Goal: Information Seeking & Learning: Learn about a topic

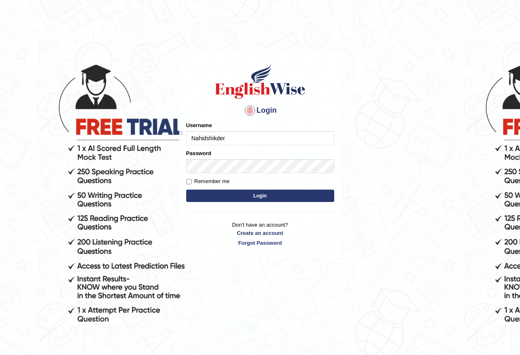
type input "Nahidshikder"
click at [190, 181] on input "Remember me" at bounding box center [188, 181] width 5 height 5
checkbox input "true"
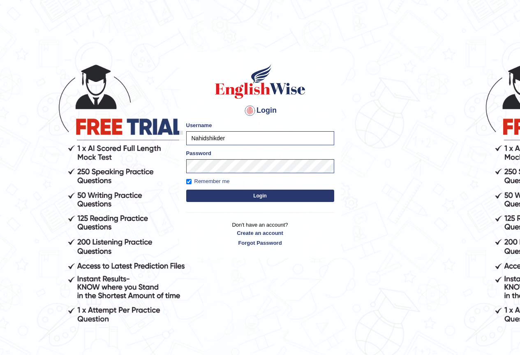
click at [207, 194] on button "Login" at bounding box center [260, 196] width 148 height 12
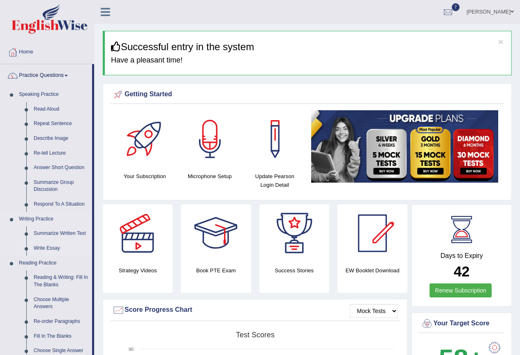
scroll to position [41, 0]
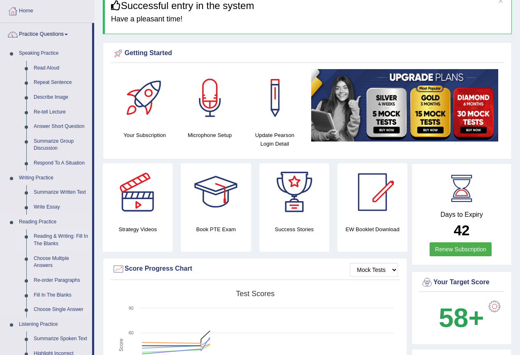
click at [77, 232] on link "Reading & Writing: Fill In The Blanks" at bounding box center [61, 240] width 62 height 22
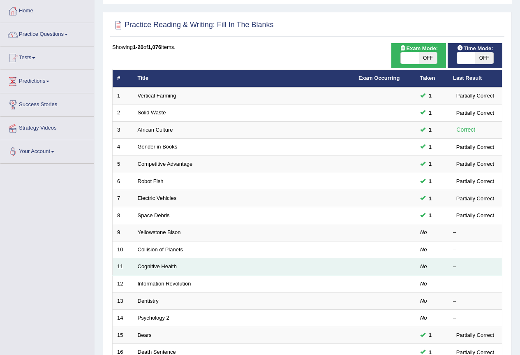
scroll to position [190, 0]
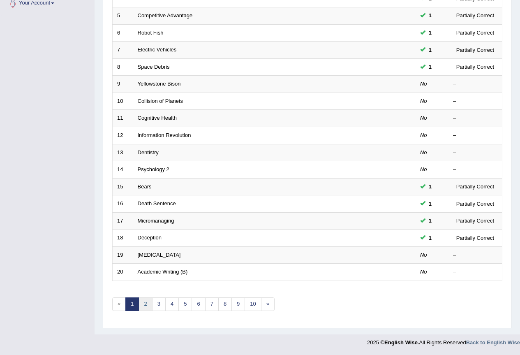
click at [142, 303] on link "2" at bounding box center [146, 304] width 14 height 14
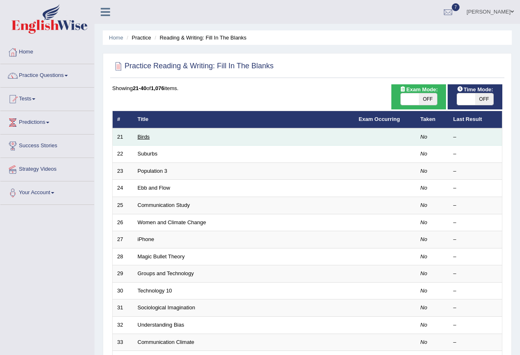
click at [148, 136] on link "Birds" at bounding box center [144, 137] width 12 height 6
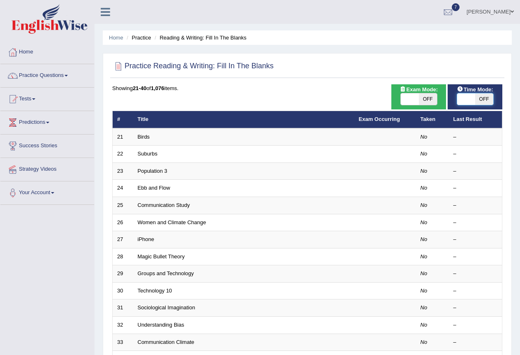
click at [464, 102] on span at bounding box center [466, 99] width 18 height 12
checkbox input "true"
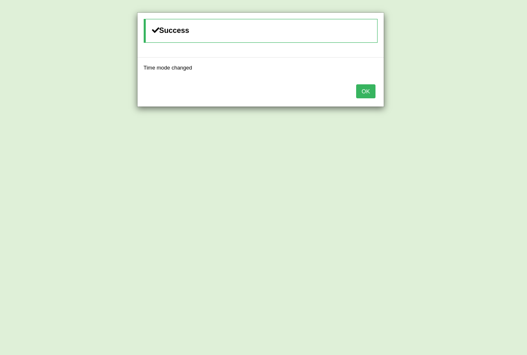
click at [363, 89] on button "OK" at bounding box center [365, 91] width 19 height 14
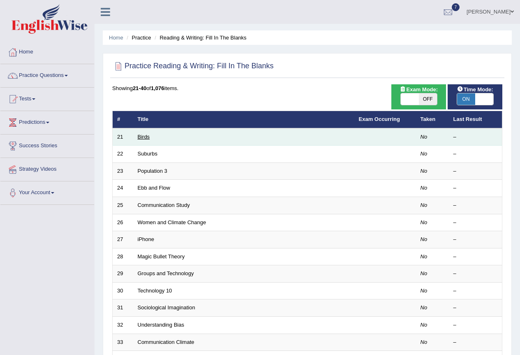
click at [146, 134] on link "Birds" at bounding box center [144, 137] width 12 height 6
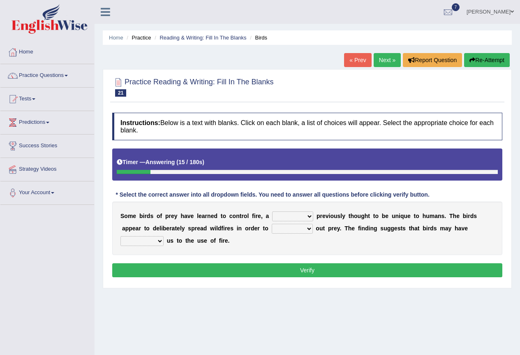
click at [309, 214] on select "question profile tale skill" at bounding box center [292, 216] width 41 height 10
select select "question"
click at [272, 211] on select "question profile tale skill" at bounding box center [292, 216] width 41 height 10
click at [310, 230] on select "prevent limit span flush" at bounding box center [292, 229] width 41 height 10
select select "prevent"
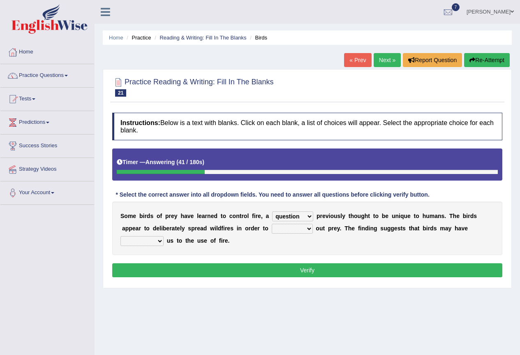
click at [272, 224] on select "prevent limit span flush" at bounding box center [292, 229] width 41 height 10
click at [158, 242] on select "prophesied beaten transmitted forced" at bounding box center [142, 241] width 43 height 10
select select "prophesied"
click at [121, 236] on select "prophesied beaten transmitted forced" at bounding box center [142, 241] width 43 height 10
click at [169, 271] on button "Verify" at bounding box center [307, 270] width 390 height 14
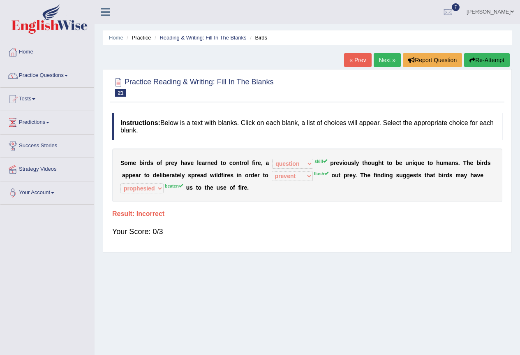
click at [385, 60] on link "Next »" at bounding box center [387, 60] width 27 height 14
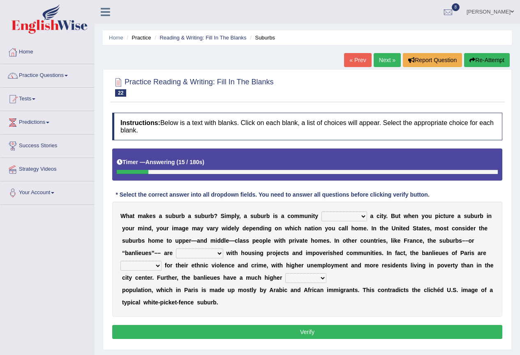
click at [361, 215] on select "lying locating situating surrounding" at bounding box center [345, 216] width 46 height 10
select select "surrounding"
click at [322, 211] on select "lying locating situating surrounding" at bounding box center [345, 216] width 46 height 10
drag, startPoint x: 364, startPoint y: 209, endPoint x: 364, endPoint y: 214, distance: 4.9
click at [364, 214] on div "W h a t m a k e s a s u b u r b a s u b u r b ? S i m p l y , a s u b u r b i s…" at bounding box center [307, 259] width 390 height 115
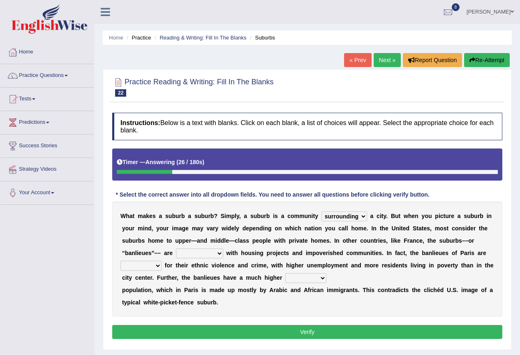
click at [364, 215] on select "lying locating situating surrounding" at bounding box center [345, 216] width 46 height 10
click at [218, 253] on select "antonymous antibiotic synonymous synthetic" at bounding box center [199, 253] width 47 height 10
select select "antibiotic"
click at [176, 248] on select "antonymous antibiotic synonymous synthetic" at bounding box center [199, 253] width 47 height 10
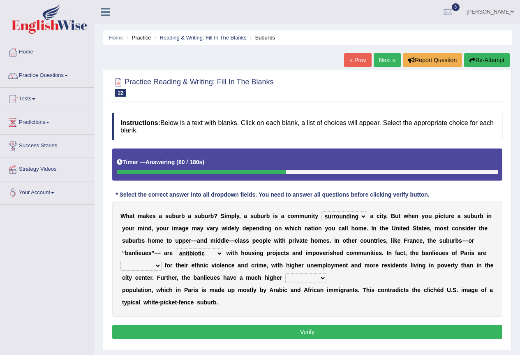
click at [158, 262] on select "clamorous sensitive famous notorious" at bounding box center [141, 266] width 41 height 10
select select "sensitive"
click at [121, 261] on select "clamorous sensitive famous notorious" at bounding box center [141, 266] width 41 height 10
click at [324, 277] on select "local young immigrant senior" at bounding box center [305, 278] width 41 height 10
select select "local"
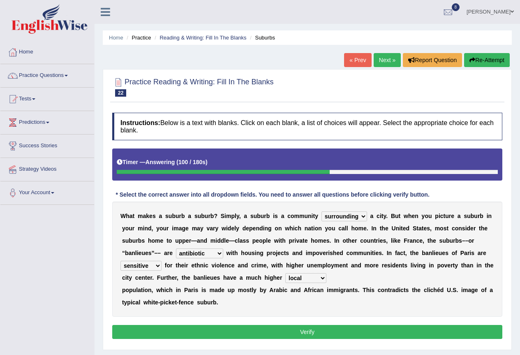
click at [285, 273] on select "local young immigrant senior" at bounding box center [305, 278] width 41 height 10
click at [297, 334] on button "Verify" at bounding box center [307, 332] width 390 height 14
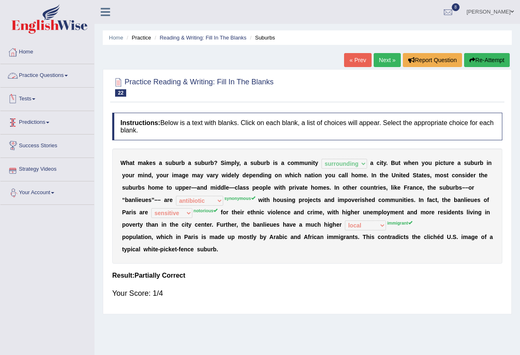
click at [68, 75] on span at bounding box center [66, 76] width 3 height 2
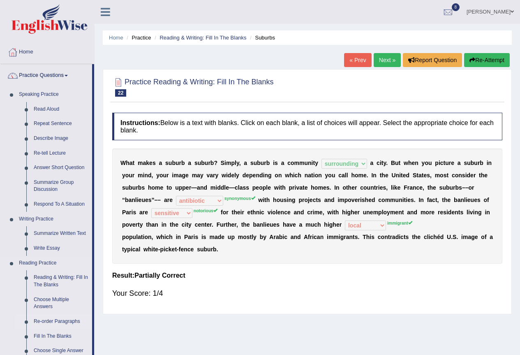
click at [62, 322] on link "Re-order Paragraphs" at bounding box center [61, 321] width 62 height 15
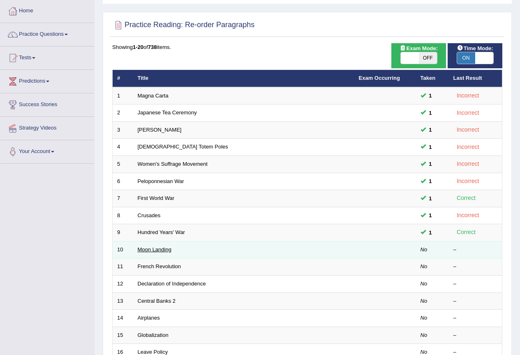
click at [161, 249] on link "Moon Landing" at bounding box center [155, 249] width 34 height 6
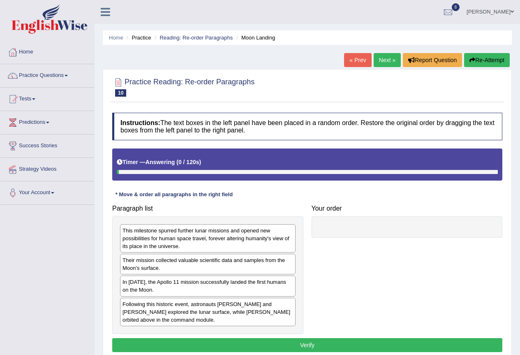
scroll to position [41, 0]
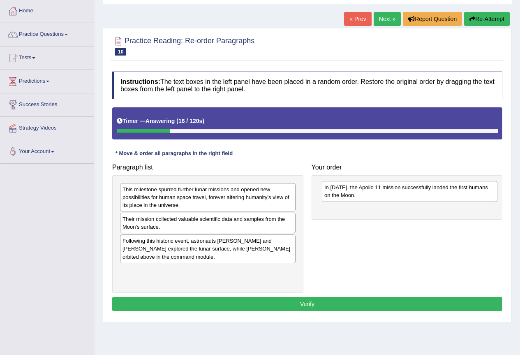
drag, startPoint x: 161, startPoint y: 246, endPoint x: 362, endPoint y: 190, distance: 208.8
click at [362, 190] on div "In 1969, the Apollo 11 mission successfully landed the first humans on the Moon." at bounding box center [410, 191] width 176 height 21
click at [195, 208] on div "This milestone spurred further lunar missions and opened new possibilities for …" at bounding box center [209, 198] width 176 height 28
click at [174, 226] on div "Their mission collected valuable scientific data and samples from the Moon's su…" at bounding box center [211, 221] width 176 height 21
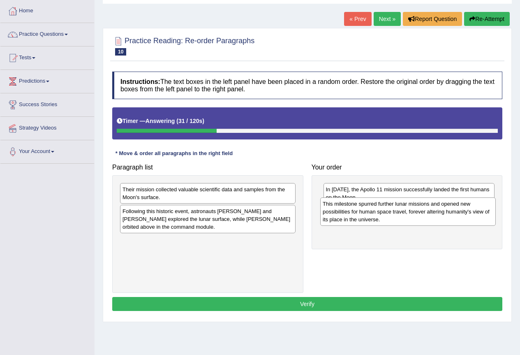
drag, startPoint x: 172, startPoint y: 200, endPoint x: 372, endPoint y: 215, distance: 200.9
click at [372, 215] on div "This milestone spurred further lunar missions and opened new possibilities for …" at bounding box center [408, 211] width 176 height 28
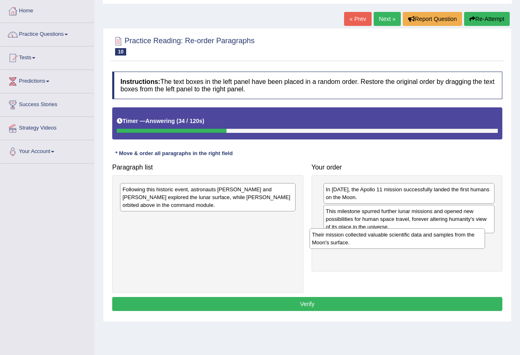
drag, startPoint x: 221, startPoint y: 200, endPoint x: 410, endPoint y: 245, distance: 194.5
click at [410, 245] on div "Their mission collected valuable scientific data and samples from the Moon's su…" at bounding box center [398, 238] width 176 height 21
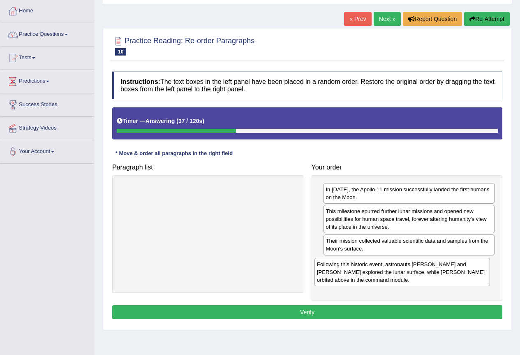
drag, startPoint x: 218, startPoint y: 195, endPoint x: 418, endPoint y: 270, distance: 214.4
click at [418, 270] on div "Following this historic event, astronauts Neil Armstrong and Buzz Aldrin explor…" at bounding box center [403, 272] width 176 height 28
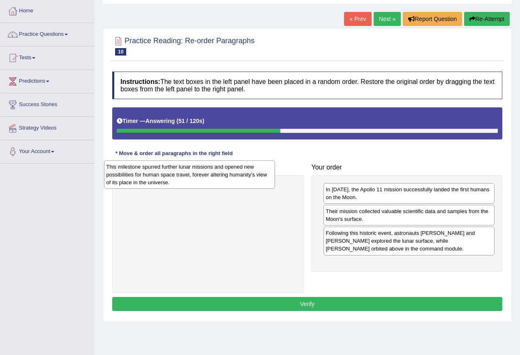
drag, startPoint x: 372, startPoint y: 223, endPoint x: 150, endPoint y: 179, distance: 226.5
click at [150, 179] on div "This milestone spurred further lunar missions and opened new possibilities for …" at bounding box center [190, 174] width 172 height 28
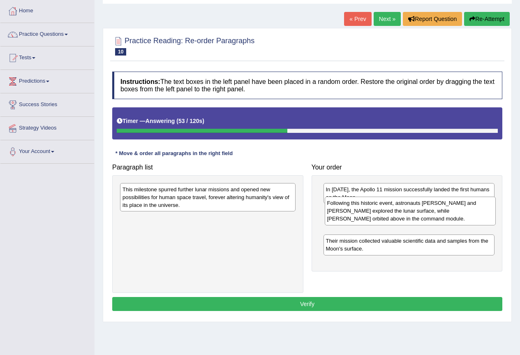
drag, startPoint x: 350, startPoint y: 247, endPoint x: 351, endPoint y: 218, distance: 28.8
click at [351, 218] on div "Following this historic event, astronauts Neil Armstrong and Buzz Aldrin explor…" at bounding box center [411, 211] width 172 height 28
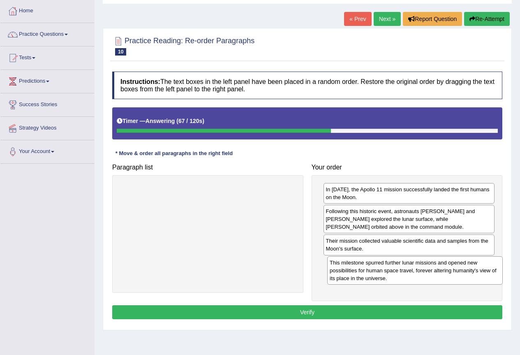
drag, startPoint x: 220, startPoint y: 198, endPoint x: 432, endPoint y: 269, distance: 222.7
click at [432, 269] on div "This milestone spurred further lunar missions and opened new possibilities for …" at bounding box center [415, 270] width 176 height 28
click at [324, 309] on button "Verify" at bounding box center [307, 312] width 390 height 14
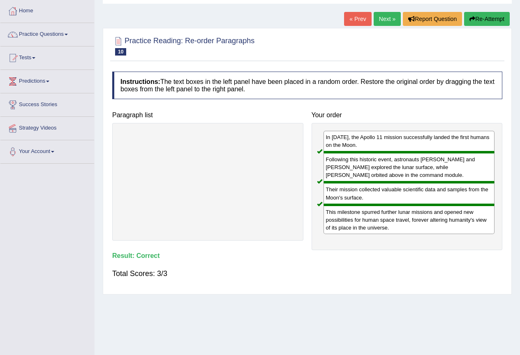
scroll to position [36, 0]
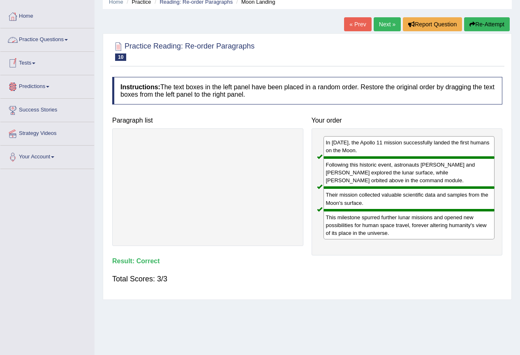
click at [69, 36] on link "Practice Questions" at bounding box center [47, 38] width 94 height 21
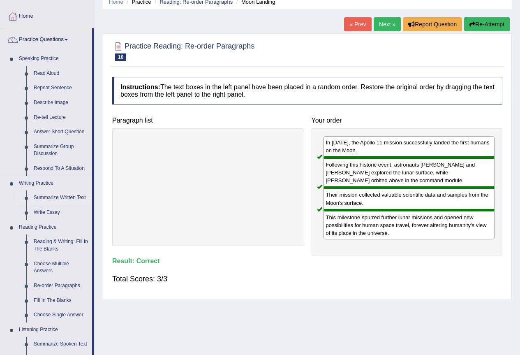
click at [50, 194] on link "Summarize Written Text" at bounding box center [61, 197] width 62 height 15
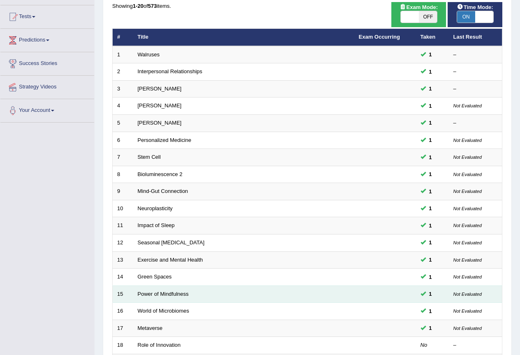
scroll to position [123, 0]
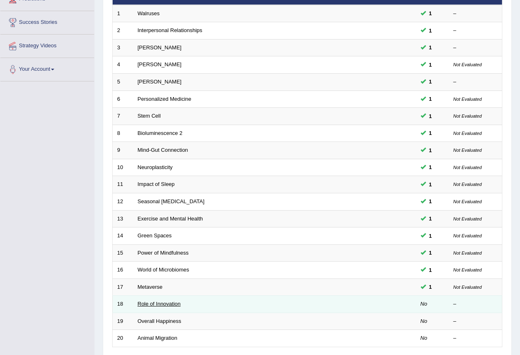
click at [153, 302] on link "Role of Innovation" at bounding box center [159, 304] width 43 height 6
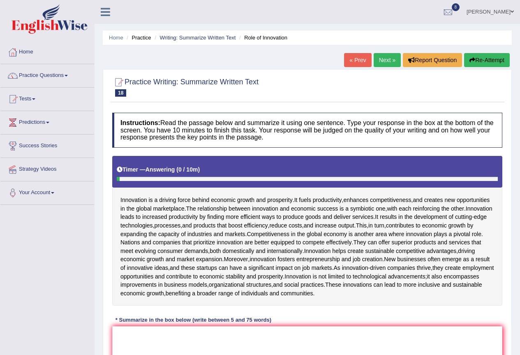
scroll to position [41, 0]
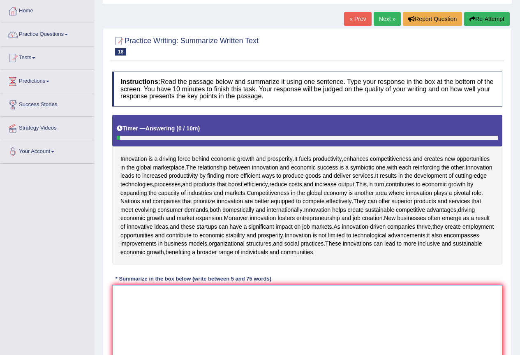
click at [314, 343] on textarea at bounding box center [307, 325] width 390 height 80
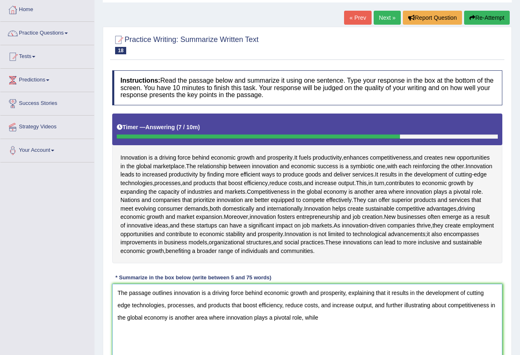
scroll to position [144, 0]
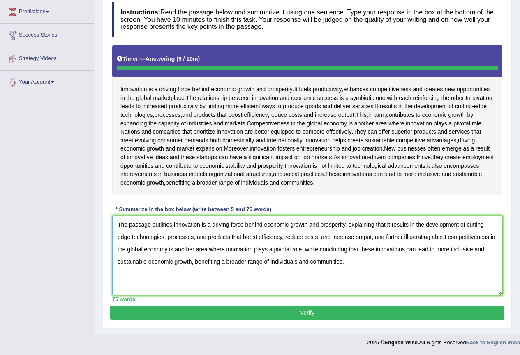
type textarea "The passage outlines innovation is a driving force behind economic growth and p…"
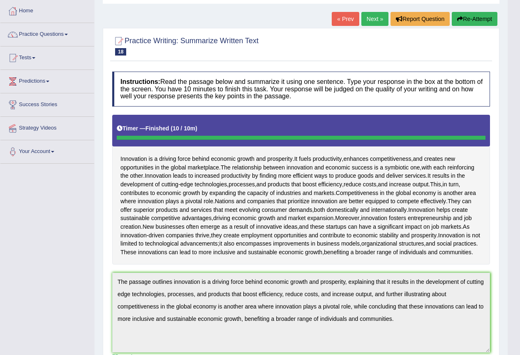
scroll to position [0, 0]
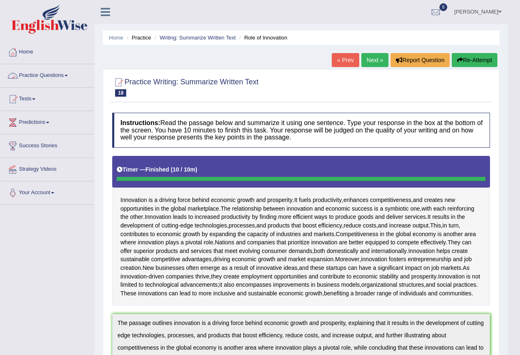
click at [70, 71] on link "Practice Questions" at bounding box center [47, 74] width 94 height 21
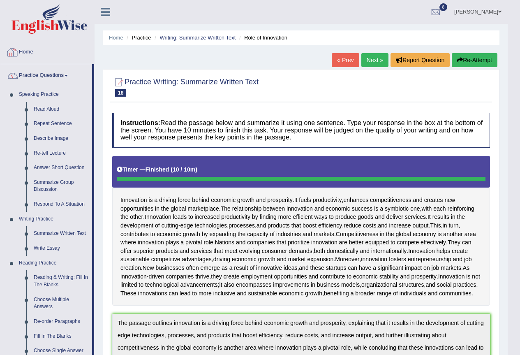
click at [29, 50] on link "Home" at bounding box center [47, 51] width 94 height 21
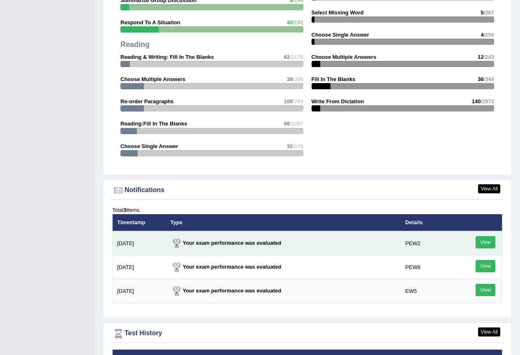
scroll to position [1028, 0]
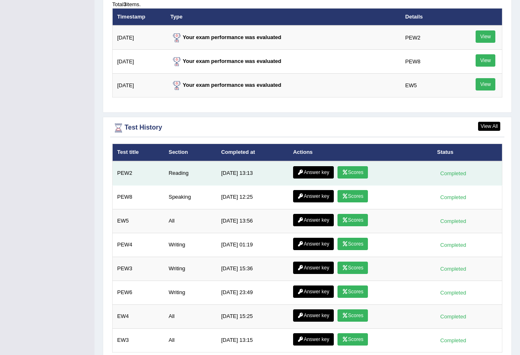
click at [319, 170] on link "Answer key" at bounding box center [313, 172] width 41 height 12
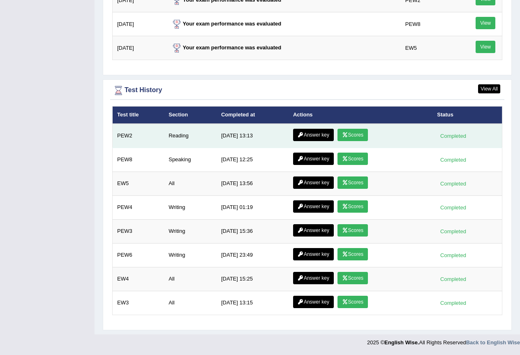
click at [350, 133] on link "Scores" at bounding box center [353, 135] width 30 height 12
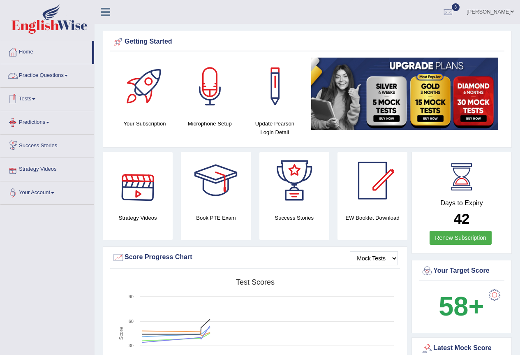
click at [69, 74] on link "Practice Questions" at bounding box center [47, 74] width 94 height 21
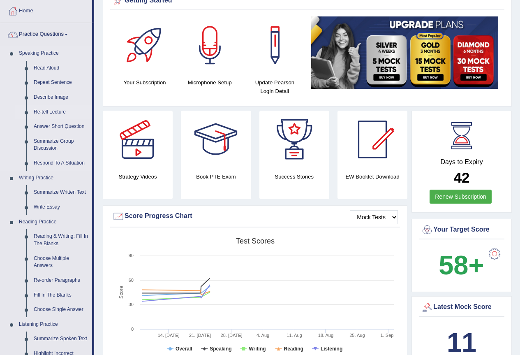
scroll to position [123, 0]
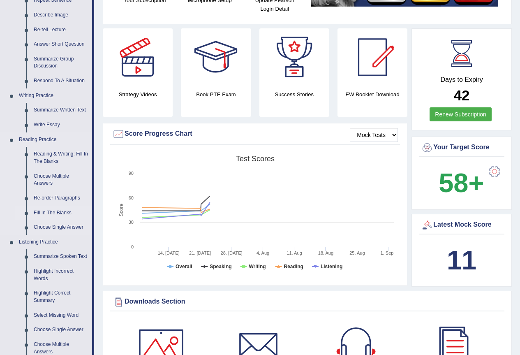
click at [60, 211] on link "Fill In The Blanks" at bounding box center [61, 213] width 62 height 15
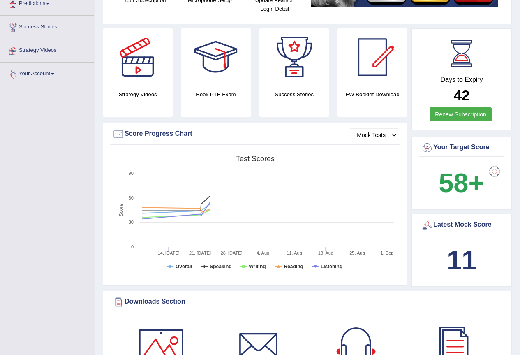
scroll to position [149, 0]
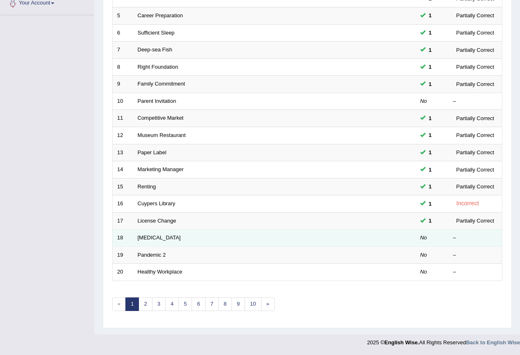
click at [158, 234] on td "[MEDICAL_DATA]" at bounding box center [243, 238] width 221 height 17
click at [160, 235] on link "[MEDICAL_DATA]" at bounding box center [159, 237] width 43 height 6
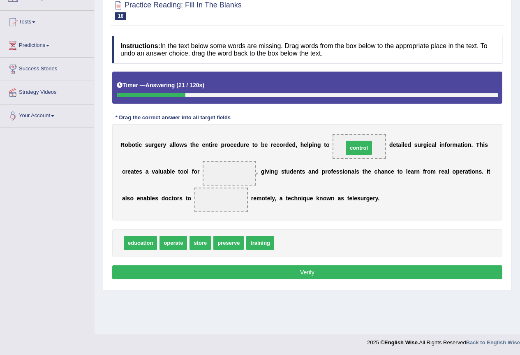
drag, startPoint x: 297, startPoint y: 244, endPoint x: 365, endPoint y: 151, distance: 115.4
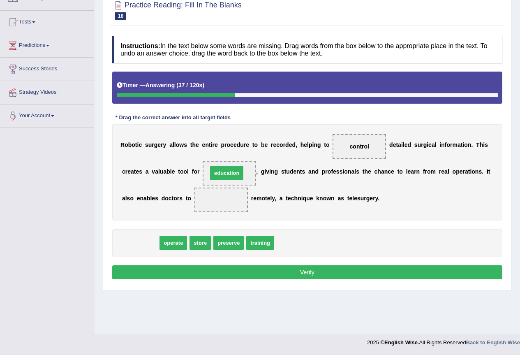
drag, startPoint x: 145, startPoint y: 249, endPoint x: 232, endPoint y: 179, distance: 111.8
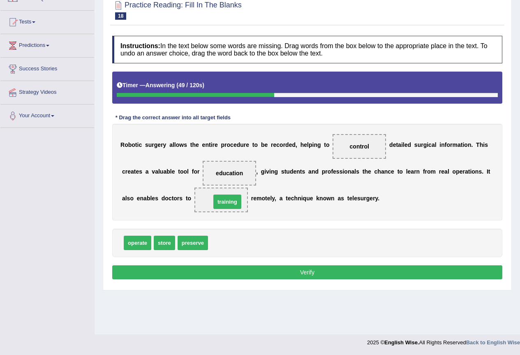
drag, startPoint x: 223, startPoint y: 240, endPoint x: 225, endPoint y: 193, distance: 47.4
click at [245, 275] on button "Verify" at bounding box center [307, 272] width 390 height 14
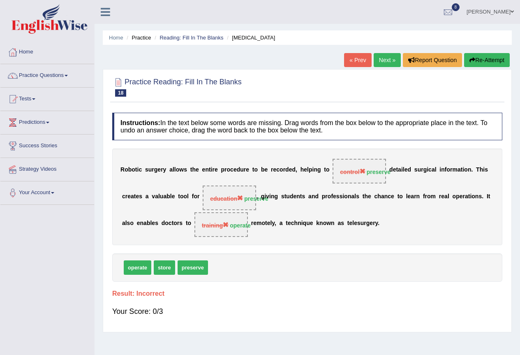
click at [379, 59] on link "Next »" at bounding box center [387, 60] width 27 height 14
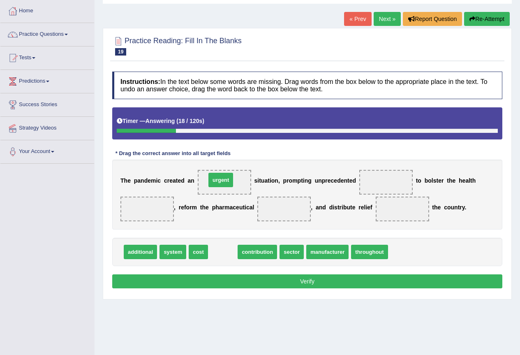
drag, startPoint x: 222, startPoint y: 256, endPoint x: 220, endPoint y: 183, distance: 72.4
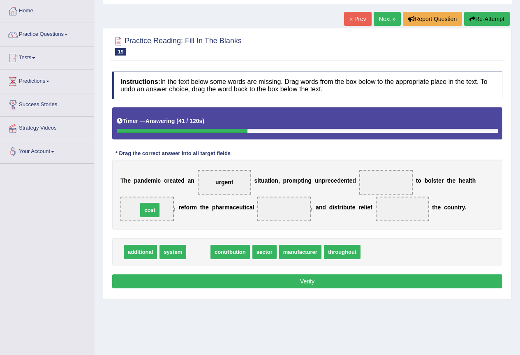
drag, startPoint x: 200, startPoint y: 255, endPoint x: 151, endPoint y: 213, distance: 64.5
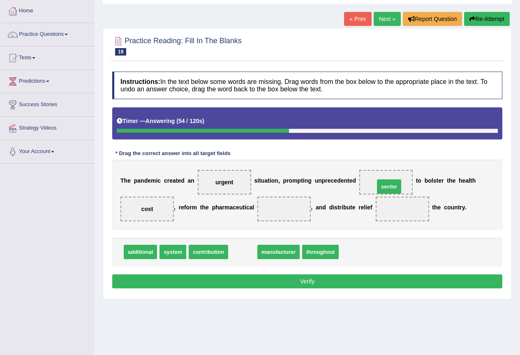
drag, startPoint x: 237, startPoint y: 252, endPoint x: 380, endPoint y: 184, distance: 157.7
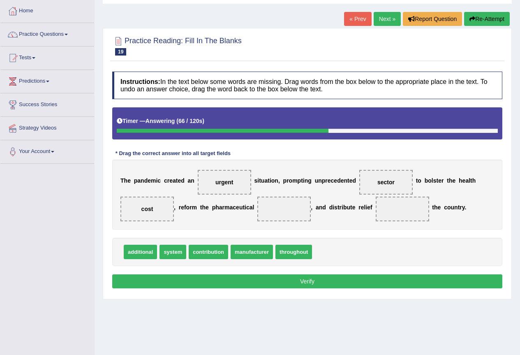
drag, startPoint x: 387, startPoint y: 178, endPoint x: 360, endPoint y: 223, distance: 53.1
click at [371, 253] on div "Instructions: In the text below some words are missing. Drag words from the box…" at bounding box center [307, 180] width 394 height 227
drag, startPoint x: 381, startPoint y: 181, endPoint x: 377, endPoint y: 179, distance: 4.8
drag, startPoint x: 179, startPoint y: 249, endPoint x: 287, endPoint y: 209, distance: 115.1
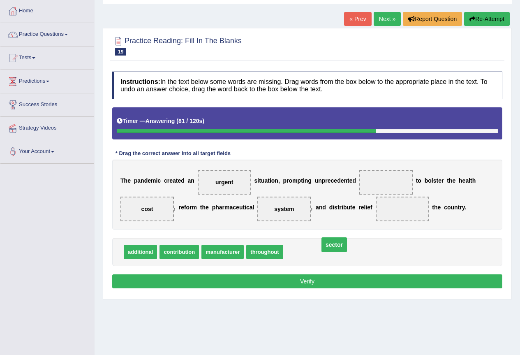
drag, startPoint x: 384, startPoint y: 183, endPoint x: 303, endPoint y: 237, distance: 97.4
drag, startPoint x: 289, startPoint y: 207, endPoint x: 399, endPoint y: 179, distance: 113.2
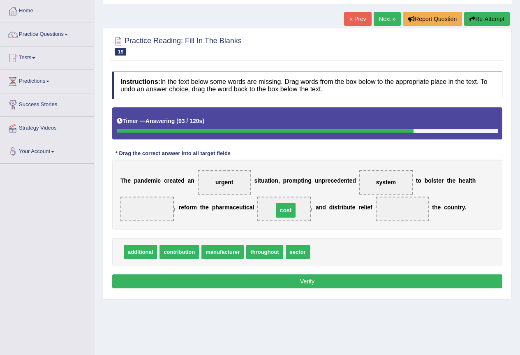
drag, startPoint x: 142, startPoint y: 209, endPoint x: 279, endPoint y: 205, distance: 137.4
drag, startPoint x: 297, startPoint y: 253, endPoint x: 146, endPoint y: 211, distance: 156.5
click at [174, 253] on span "contribution" at bounding box center [179, 252] width 39 height 14
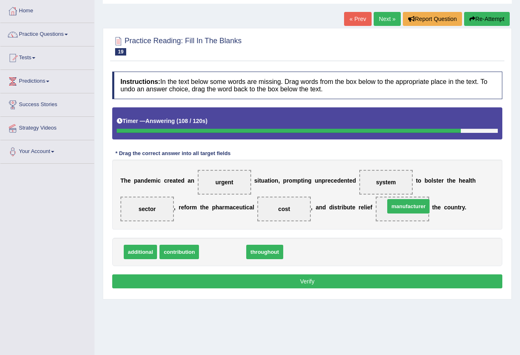
drag, startPoint x: 226, startPoint y: 253, endPoint x: 407, endPoint y: 211, distance: 185.8
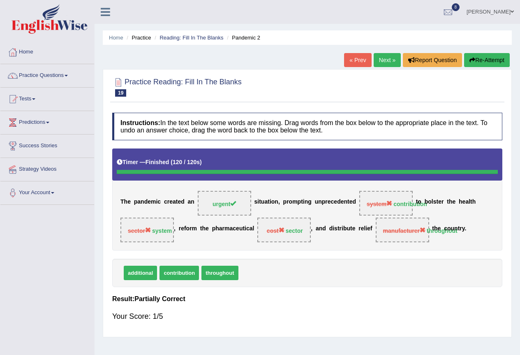
click at [388, 59] on link "Next »" at bounding box center [387, 60] width 27 height 14
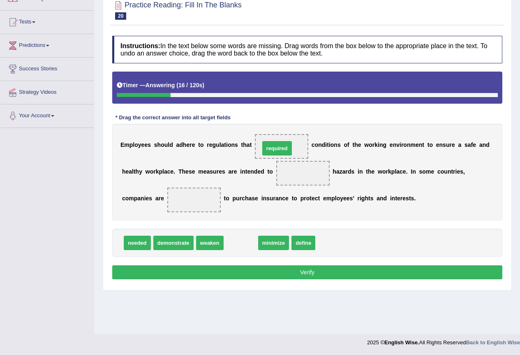
drag, startPoint x: 248, startPoint y: 241, endPoint x: 284, endPoint y: 146, distance: 101.3
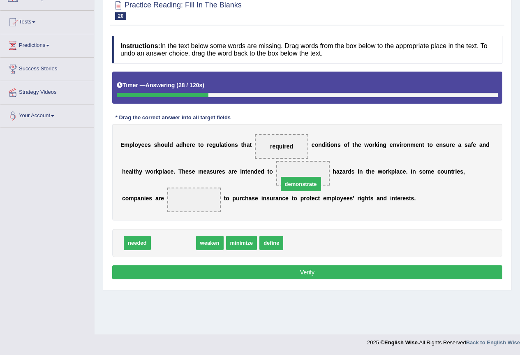
drag, startPoint x: 183, startPoint y: 245, endPoint x: 311, endPoint y: 182, distance: 142.9
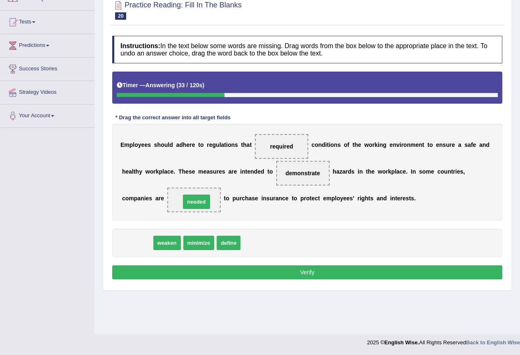
drag, startPoint x: 134, startPoint y: 248, endPoint x: 193, endPoint y: 207, distance: 72.1
click at [246, 271] on button "Verify" at bounding box center [307, 272] width 390 height 14
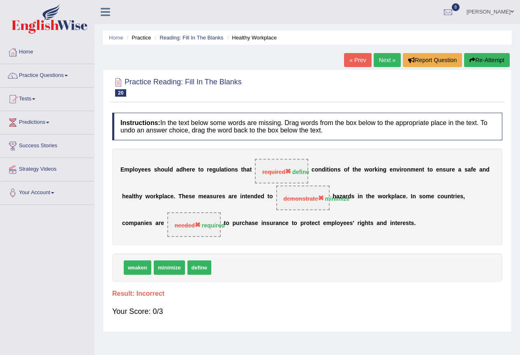
click at [386, 59] on link "Next »" at bounding box center [387, 60] width 27 height 14
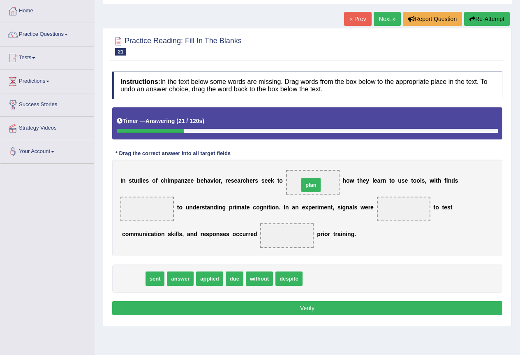
drag, startPoint x: 131, startPoint y: 278, endPoint x: 309, endPoint y: 185, distance: 200.9
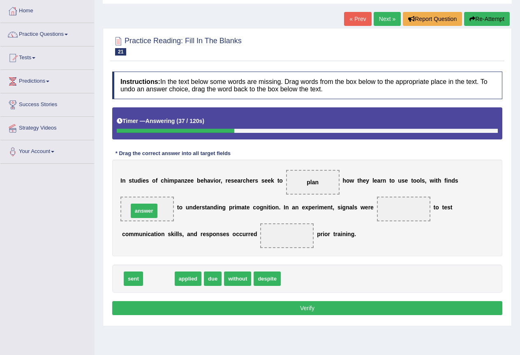
drag, startPoint x: 159, startPoint y: 284, endPoint x: 145, endPoint y: 216, distance: 69.3
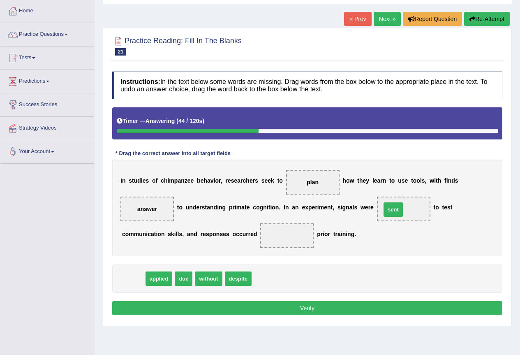
drag, startPoint x: 135, startPoint y: 276, endPoint x: 395, endPoint y: 207, distance: 269.0
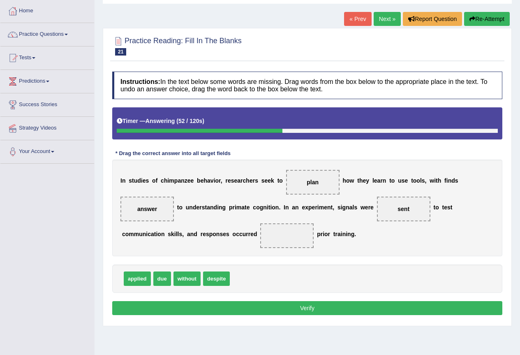
click at [166, 281] on span "due" at bounding box center [162, 279] width 18 height 14
drag, startPoint x: 166, startPoint y: 281, endPoint x: 298, endPoint y: 240, distance: 138.6
click at [279, 304] on button "Verify" at bounding box center [307, 308] width 390 height 14
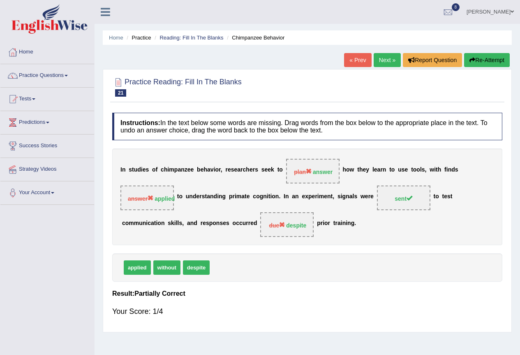
click at [381, 59] on link "Next »" at bounding box center [387, 60] width 27 height 14
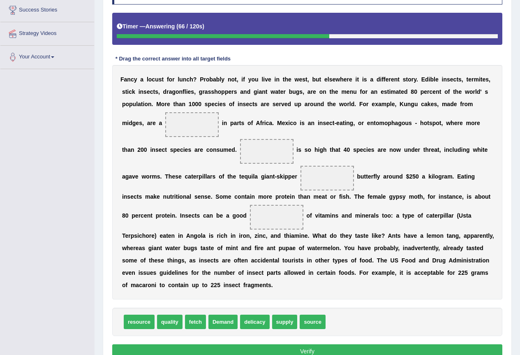
scroll to position [177, 0]
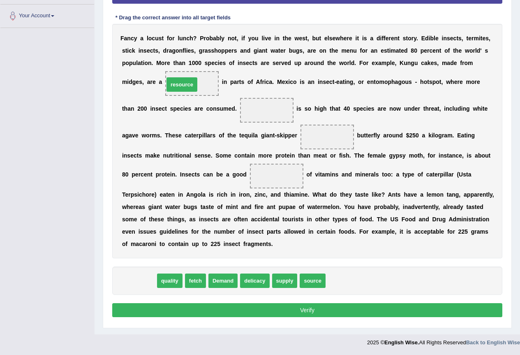
drag, startPoint x: 140, startPoint y: 283, endPoint x: 183, endPoint y: 86, distance: 200.8
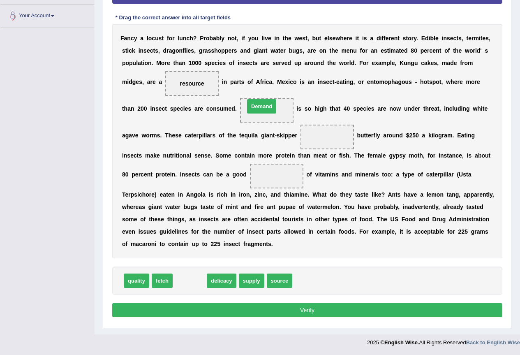
drag, startPoint x: 191, startPoint y: 286, endPoint x: 263, endPoint y: 112, distance: 188.7
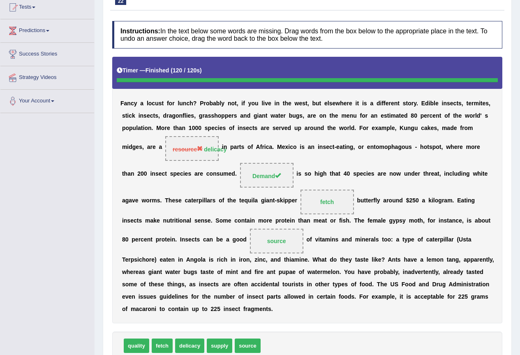
scroll to position [9, 0]
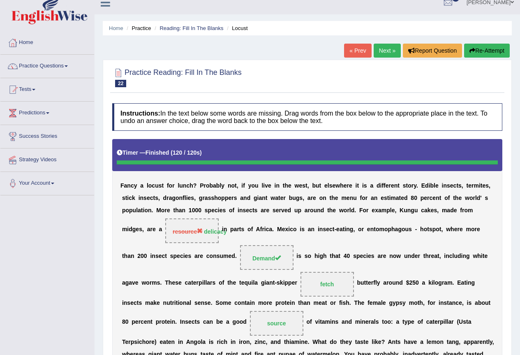
click at [385, 49] on link "Next »" at bounding box center [387, 51] width 27 height 14
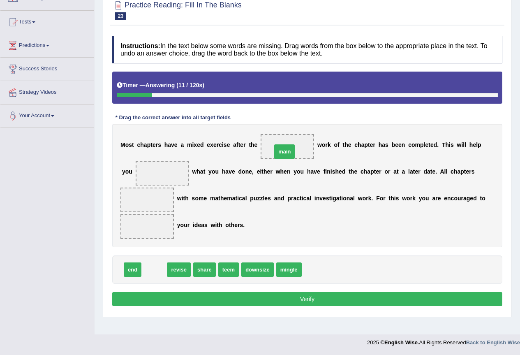
drag, startPoint x: 153, startPoint y: 266, endPoint x: 283, endPoint y: 148, distance: 176.5
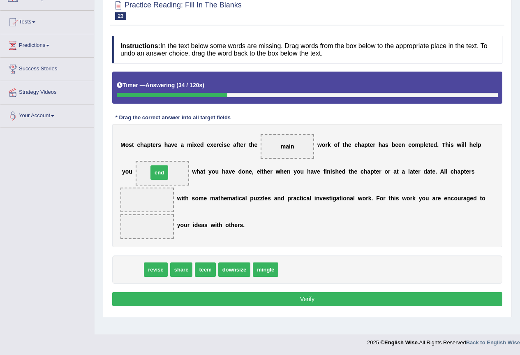
drag, startPoint x: 131, startPoint y: 270, endPoint x: 158, endPoint y: 173, distance: 100.7
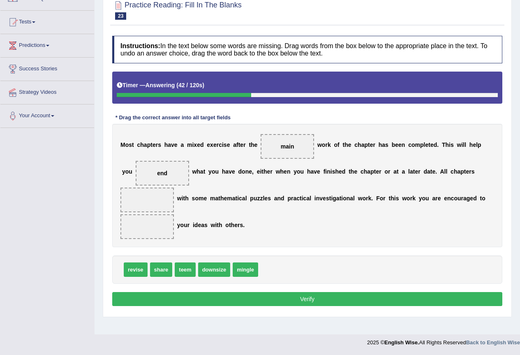
click at [158, 172] on span "end" at bounding box center [162, 173] width 53 height 25
drag, startPoint x: 166, startPoint y: 172, endPoint x: 151, endPoint y: 207, distance: 37.8
drag, startPoint x: 141, startPoint y: 228, endPoint x: 145, endPoint y: 225, distance: 5.0
click at [145, 223] on span "end" at bounding box center [147, 226] width 53 height 25
drag, startPoint x: 146, startPoint y: 227, endPoint x: 156, endPoint y: 201, distance: 27.2
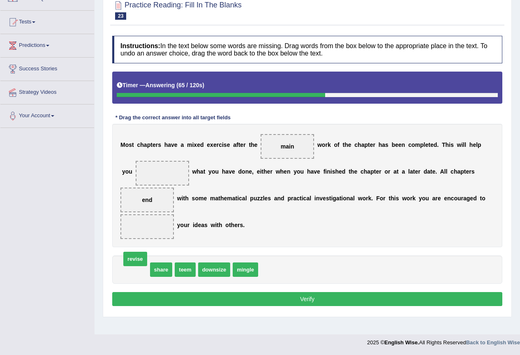
drag, startPoint x: 134, startPoint y: 272, endPoint x: 134, endPoint y: 265, distance: 7.0
drag, startPoint x: 132, startPoint y: 273, endPoint x: 149, endPoint y: 230, distance: 46.8
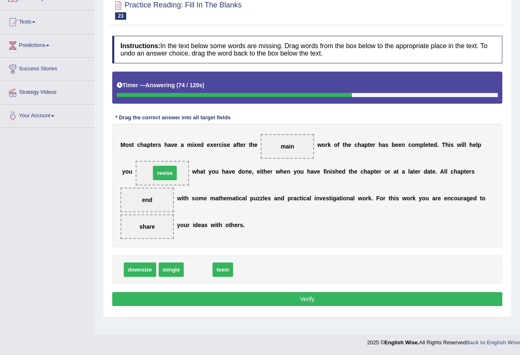
drag, startPoint x: 199, startPoint y: 272, endPoint x: 166, endPoint y: 176, distance: 102.3
click at [253, 299] on button "Verify" at bounding box center [307, 299] width 390 height 14
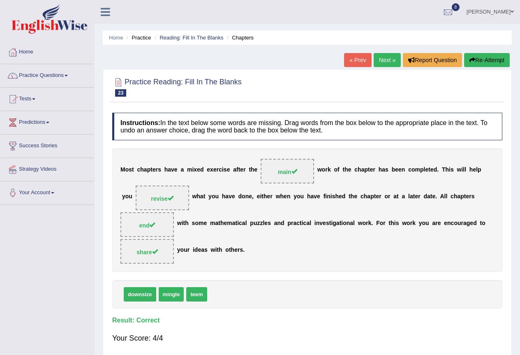
click at [389, 60] on link "Next »" at bounding box center [387, 60] width 27 height 14
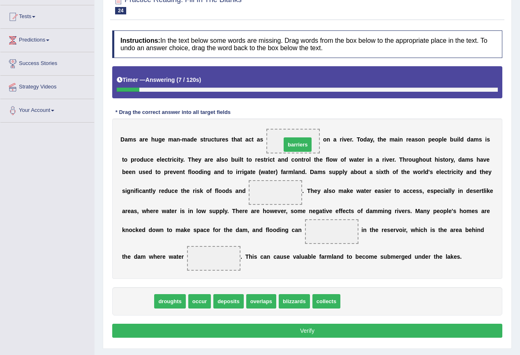
drag, startPoint x: 142, startPoint y: 301, endPoint x: 301, endPoint y: 144, distance: 223.7
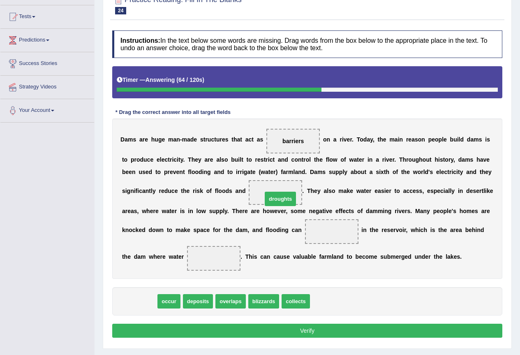
drag, startPoint x: 135, startPoint y: 301, endPoint x: 276, endPoint y: 199, distance: 174.4
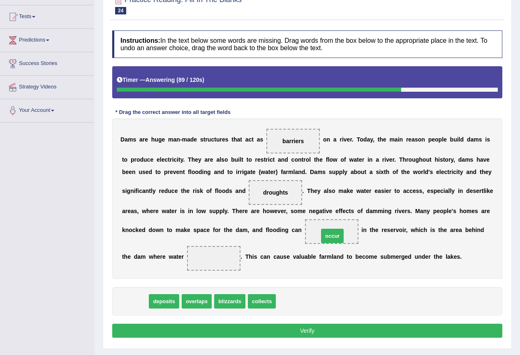
drag, startPoint x: 138, startPoint y: 302, endPoint x: 336, endPoint y: 236, distance: 208.0
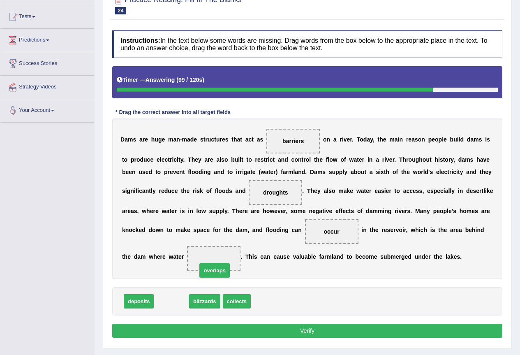
drag, startPoint x: 173, startPoint y: 300, endPoint x: 218, endPoint y: 256, distance: 62.8
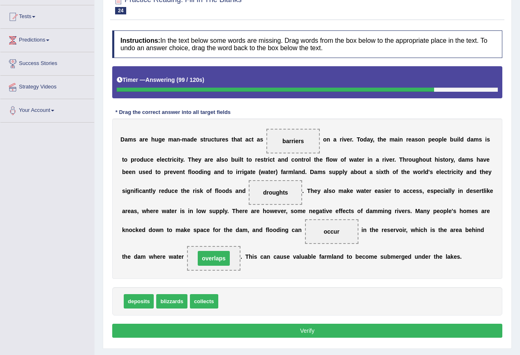
click at [218, 255] on span "overlaps" at bounding box center [214, 258] width 32 height 15
click at [263, 332] on button "Verify" at bounding box center [307, 331] width 390 height 14
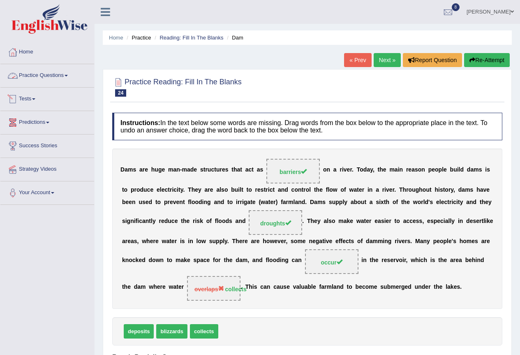
click at [71, 76] on link "Practice Questions" at bounding box center [47, 74] width 94 height 21
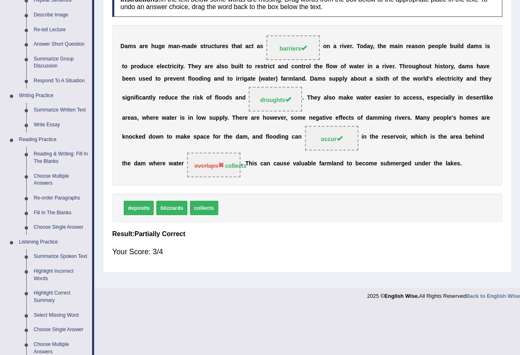
scroll to position [82, 0]
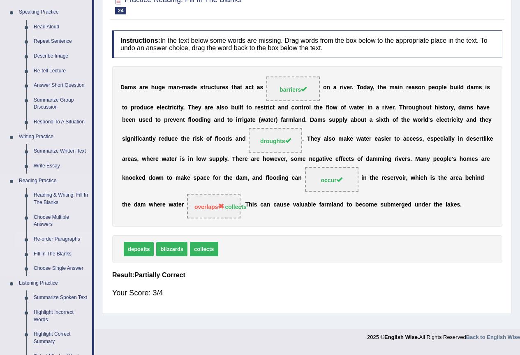
click at [60, 239] on link "Re-order Paragraphs" at bounding box center [61, 239] width 62 height 15
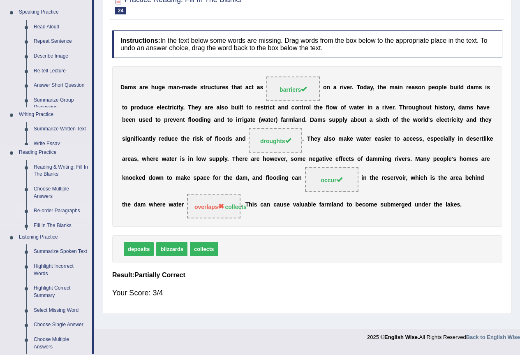
scroll to position [77, 0]
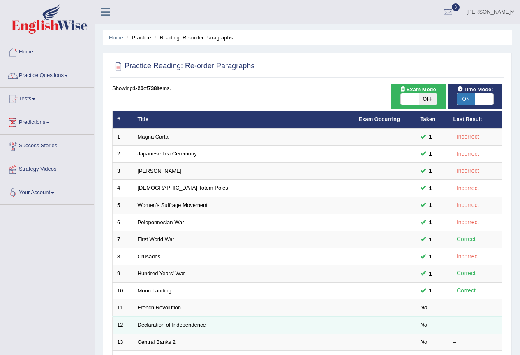
scroll to position [165, 0]
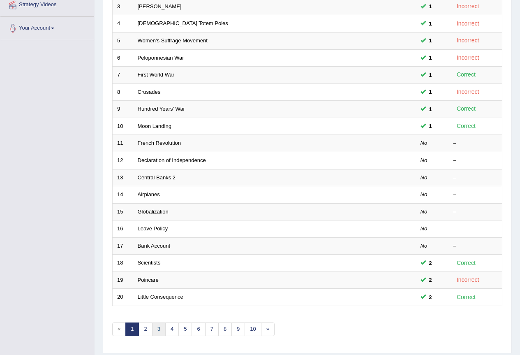
click at [158, 328] on link "3" at bounding box center [159, 330] width 14 height 14
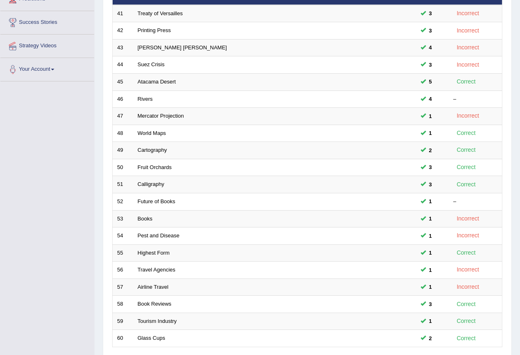
scroll to position [190, 0]
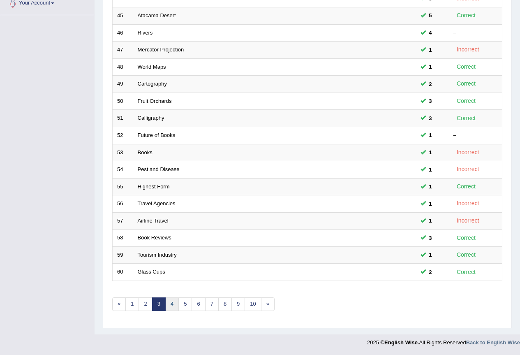
click at [174, 305] on link "4" at bounding box center [172, 304] width 14 height 14
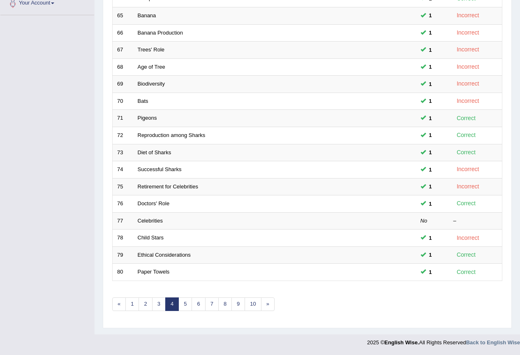
scroll to position [190, 0]
click at [187, 305] on link "5" at bounding box center [186, 304] width 14 height 14
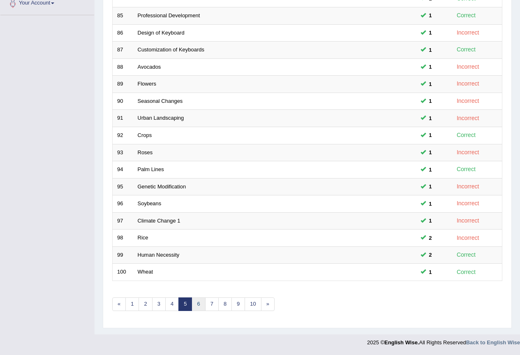
click at [203, 307] on link "6" at bounding box center [199, 304] width 14 height 14
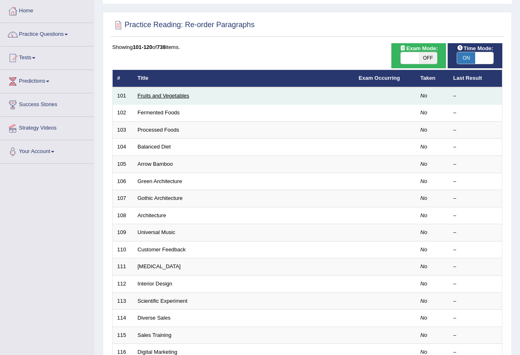
click at [158, 94] on link "Fruits and Vegetables" at bounding box center [164, 96] width 52 height 6
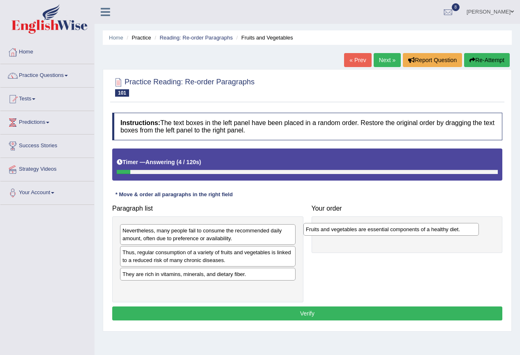
drag, startPoint x: 150, startPoint y: 255, endPoint x: 336, endPoint y: 226, distance: 188.6
click at [336, 226] on div "Fruits and vegetables are essential components of a healthy diet." at bounding box center [392, 229] width 176 height 13
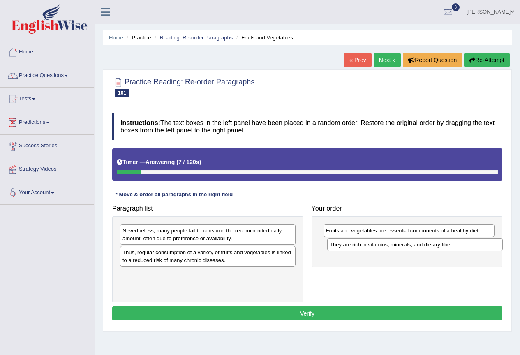
drag, startPoint x: 169, startPoint y: 279, endPoint x: 376, endPoint y: 248, distance: 209.6
click at [376, 248] on div "They are rich in vitamins, minerals, and dietary fiber." at bounding box center [415, 244] width 176 height 13
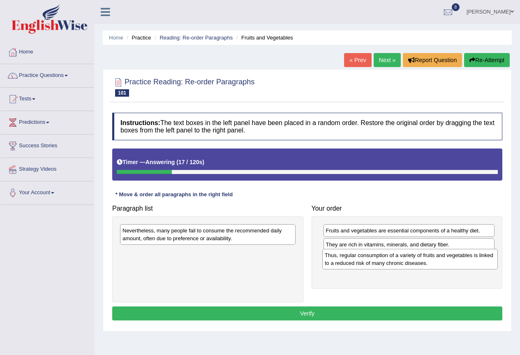
drag, startPoint x: 152, startPoint y: 259, endPoint x: 350, endPoint y: 262, distance: 198.7
click at [350, 262] on div "Thus, regular consumption of a variety of fruits and vegetables is linked to a …" at bounding box center [411, 259] width 176 height 21
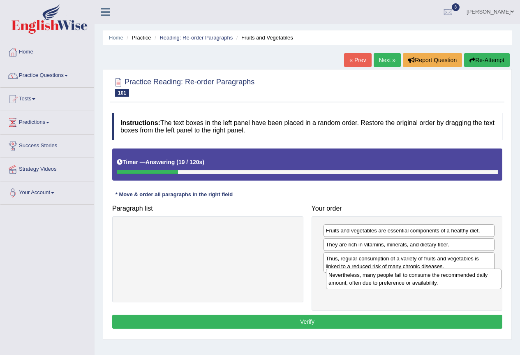
drag, startPoint x: 198, startPoint y: 232, endPoint x: 401, endPoint y: 276, distance: 208.3
click at [402, 276] on div "Nevertheless, many people fail to consume the recommended daily amount, often d…" at bounding box center [414, 279] width 176 height 21
click at [307, 319] on button "Verify" at bounding box center [307, 322] width 390 height 14
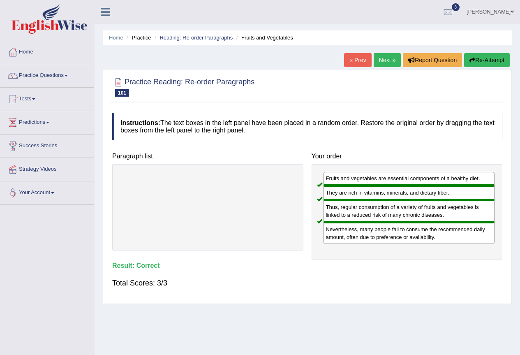
click at [386, 63] on link "Next »" at bounding box center [387, 60] width 27 height 14
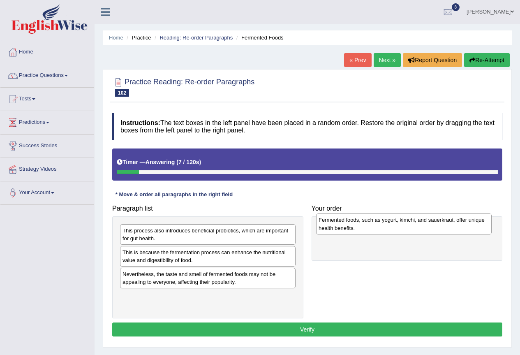
drag, startPoint x: 174, startPoint y: 301, endPoint x: 370, endPoint y: 225, distance: 210.5
click at [370, 225] on div "Fermented foods, such as yogurt, kimchi, and sauerkraut, offer unique health be…" at bounding box center [404, 223] width 176 height 21
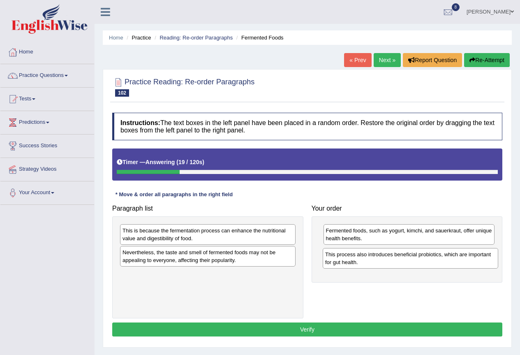
drag, startPoint x: 214, startPoint y: 235, endPoint x: 418, endPoint y: 252, distance: 204.4
click at [418, 252] on div "This process also introduces beneficial probiotics, which are important for gut…" at bounding box center [411, 258] width 176 height 21
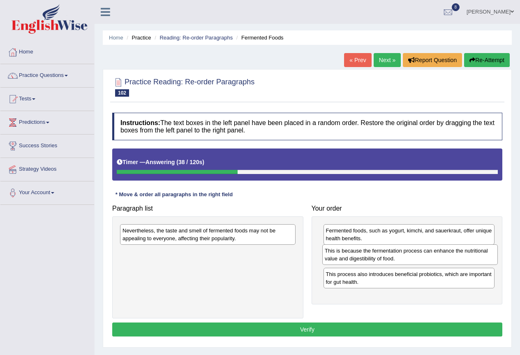
drag, startPoint x: 200, startPoint y: 237, endPoint x: 403, endPoint y: 257, distance: 203.4
click at [403, 257] on div "This is because the fermentation process can enhance the nutritional value and …" at bounding box center [411, 254] width 176 height 21
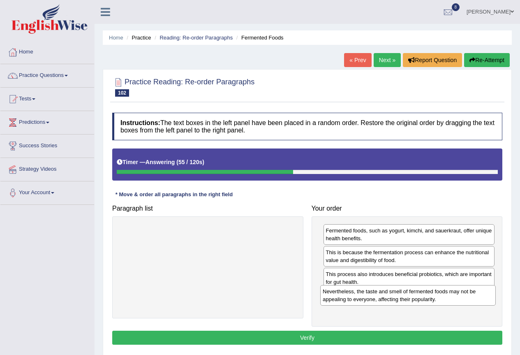
drag, startPoint x: 216, startPoint y: 237, endPoint x: 416, endPoint y: 298, distance: 209.4
click at [416, 298] on div "Nevertheless, the taste and smell of fermented foods may not be appealing to ev…" at bounding box center [408, 295] width 176 height 21
click at [340, 337] on button "Verify" at bounding box center [307, 338] width 390 height 14
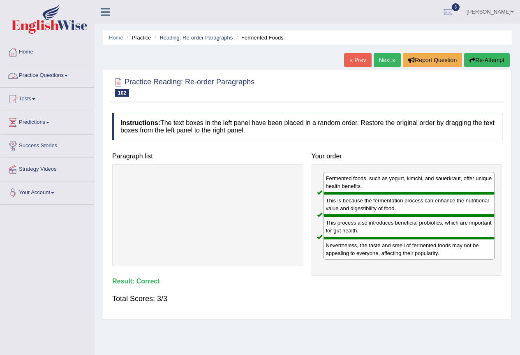
click at [66, 74] on link "Practice Questions" at bounding box center [47, 74] width 94 height 21
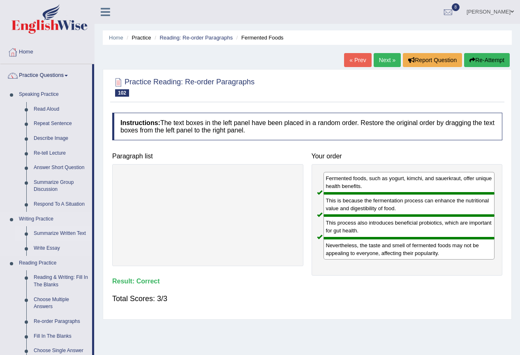
scroll to position [82, 0]
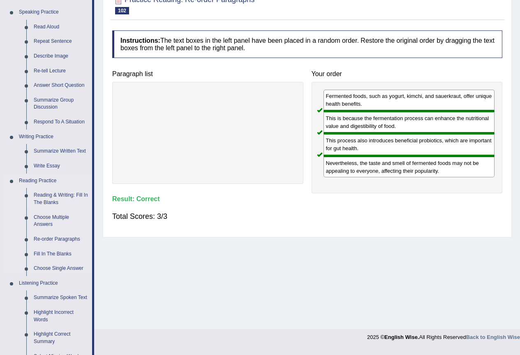
click at [81, 192] on link "Reading & Writing: Fill In The Blanks" at bounding box center [61, 199] width 62 height 22
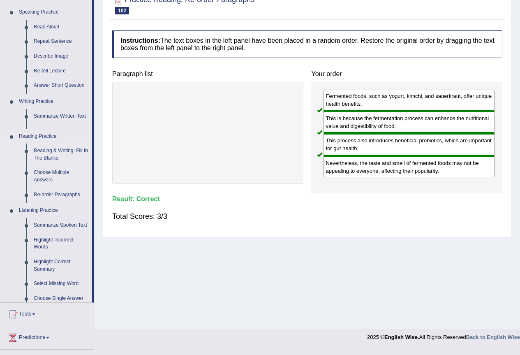
scroll to position [77, 0]
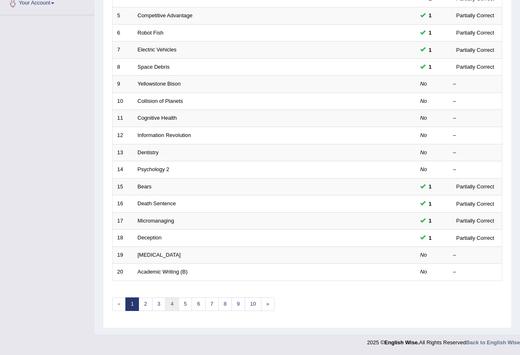
click at [168, 299] on link "4" at bounding box center [172, 304] width 14 height 14
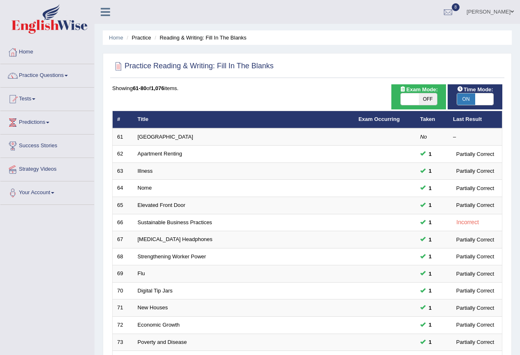
scroll to position [190, 0]
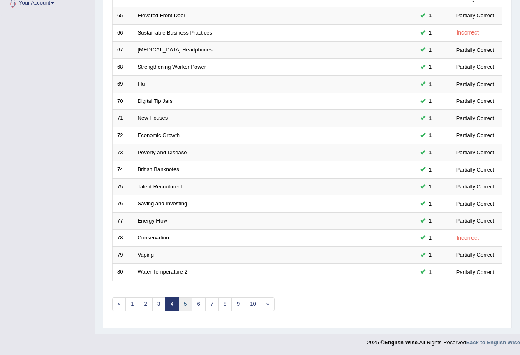
click at [185, 301] on link "5" at bounding box center [186, 304] width 14 height 14
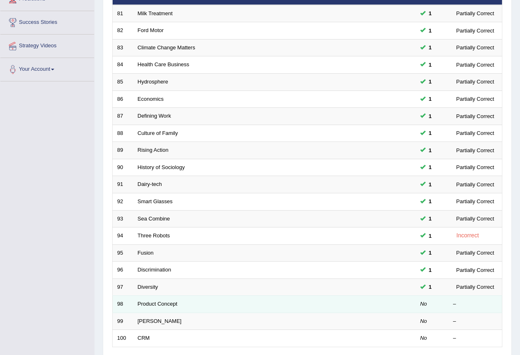
scroll to position [190, 0]
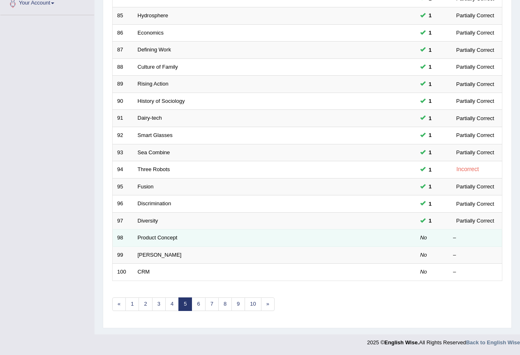
click at [158, 233] on td "Product Concept" at bounding box center [243, 238] width 221 height 17
click at [158, 236] on link "Product Concept" at bounding box center [158, 237] width 40 height 6
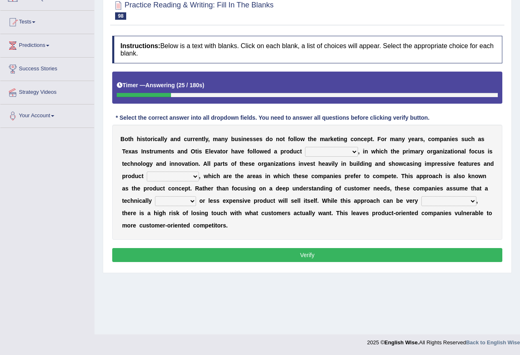
click at [356, 150] on select "temptation orientation documentation consultation" at bounding box center [331, 152] width 53 height 10
select select "temptation"
click at [305, 147] on select "temptation orientation documentation consultation" at bounding box center [331, 152] width 53 height 10
click at [193, 176] on select "advances circumstances allowances tolerances" at bounding box center [173, 177] width 52 height 10
select select "advances"
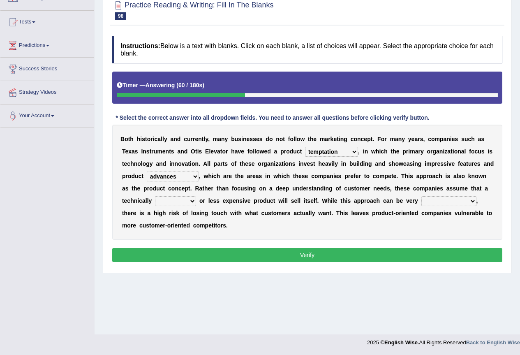
click at [147, 172] on select "advances circumstances allowances tolerances" at bounding box center [173, 177] width 52 height 10
click at [194, 201] on select "inferior interior superior ulterior" at bounding box center [175, 201] width 41 height 10
select select "superior"
click at [155, 196] on select "inferior interior superior ulterior" at bounding box center [175, 201] width 41 height 10
click at [474, 200] on select "profitable insurmountable comfortable transmittable" at bounding box center [449, 201] width 55 height 10
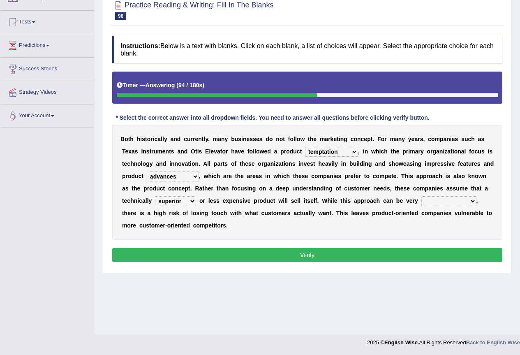
select select "profitable"
click at [422, 196] on select "profitable insurmountable comfortable transmittable" at bounding box center [449, 201] width 55 height 10
click at [379, 256] on button "Verify" at bounding box center [307, 255] width 390 height 14
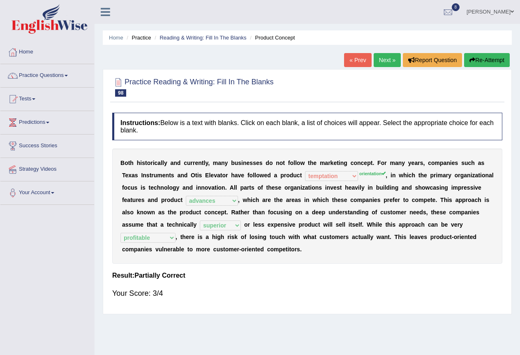
click at [379, 61] on link "Next »" at bounding box center [387, 60] width 27 height 14
